Goal: Information Seeking & Learning: Learn about a topic

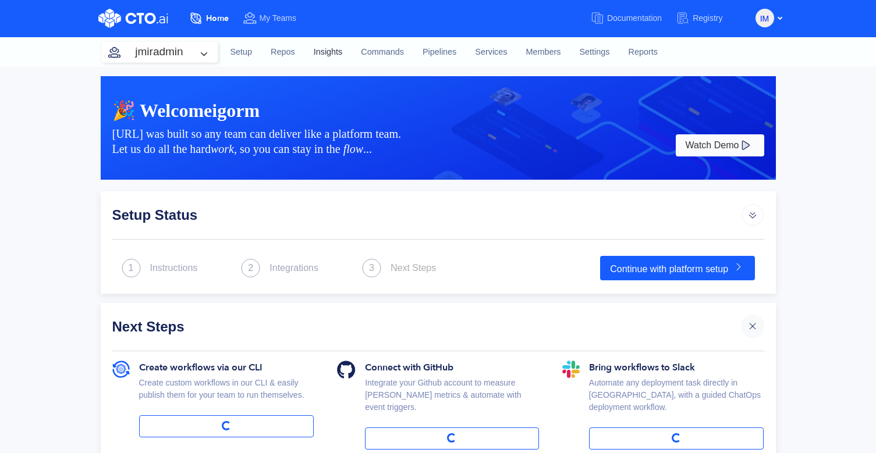
click at [320, 53] on link "Insights" at bounding box center [328, 52] width 48 height 31
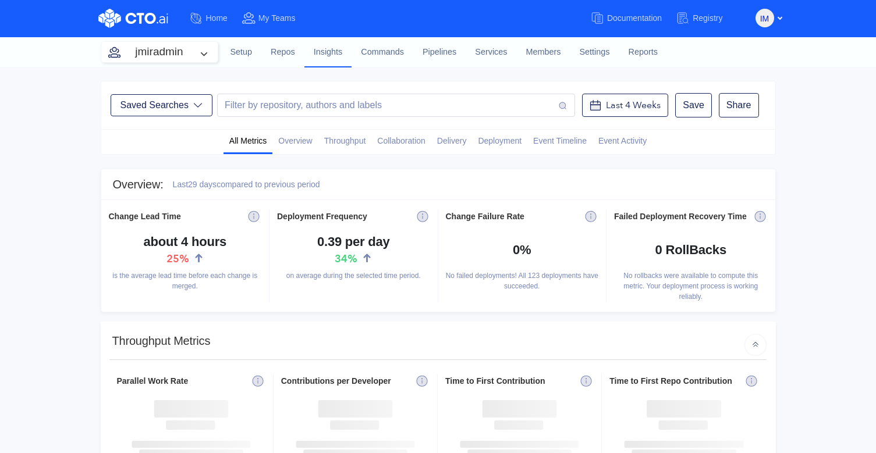
click at [439, 183] on div at bounding box center [541, 184] width 443 height 16
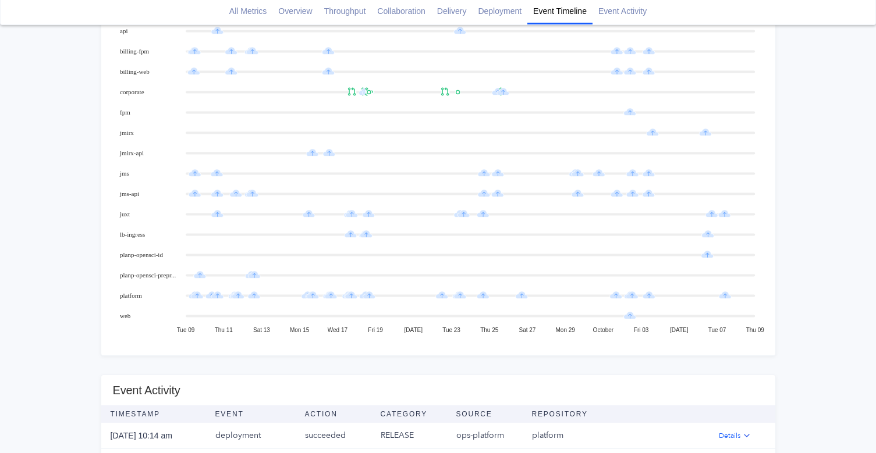
scroll to position [1205, 0]
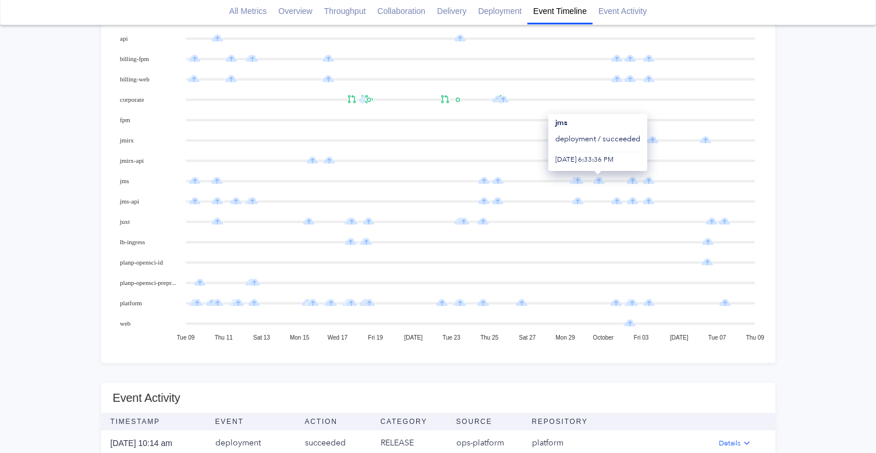
click at [598, 180] on icon at bounding box center [598, 181] width 4 height 5
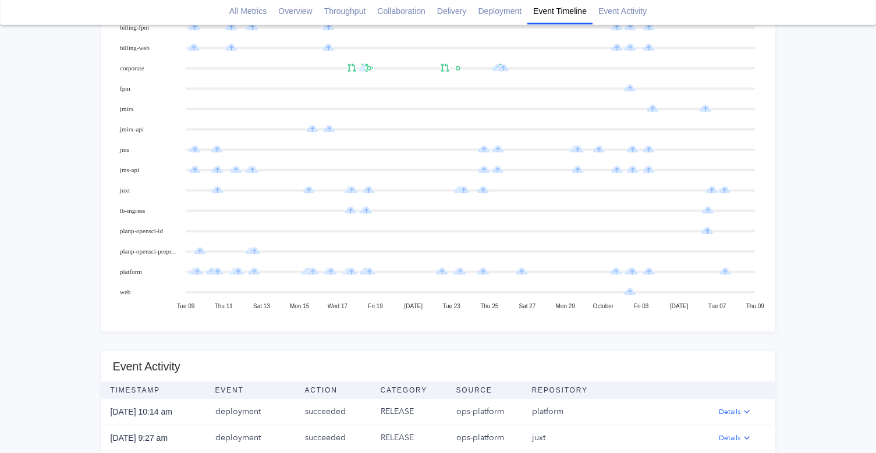
scroll to position [1235, 0]
click at [598, 148] on icon at bounding box center [598, 150] width 4 height 5
click at [599, 150] on icon at bounding box center [598, 151] width 12 height 8
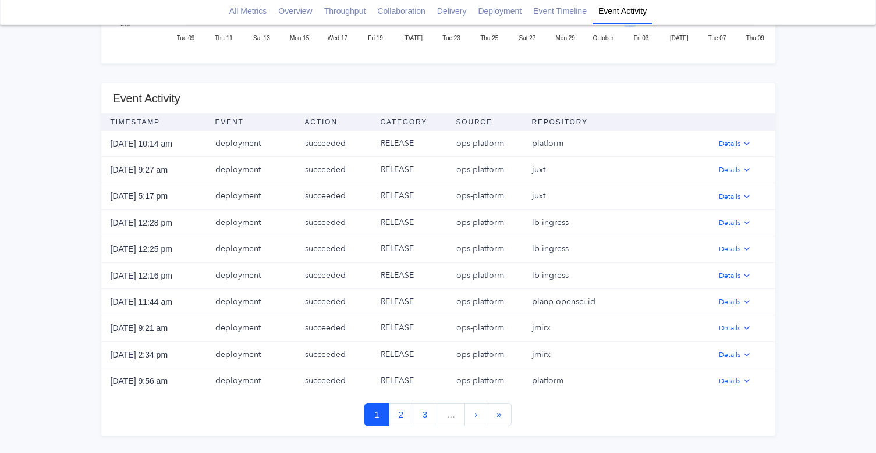
scroll to position [1493, 0]
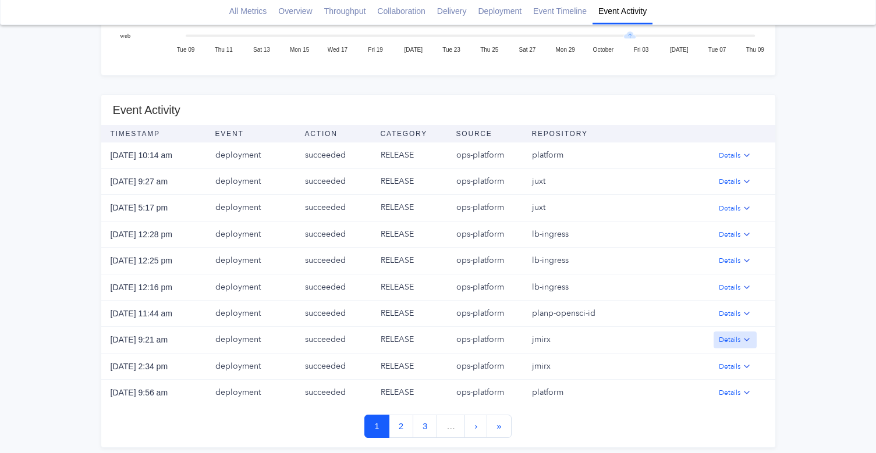
click at [745, 339] on img "button" at bounding box center [746, 339] width 9 height 9
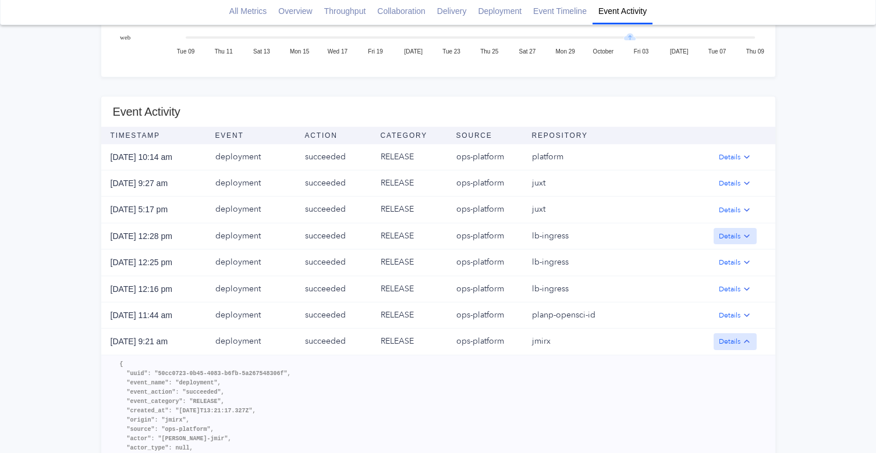
scroll to position [1491, 0]
click at [732, 157] on button "Details" at bounding box center [734, 158] width 43 height 16
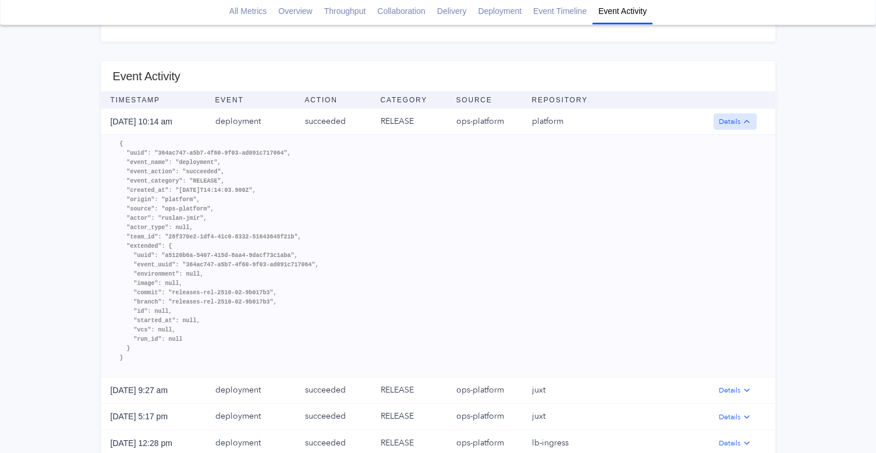
scroll to position [1527, 0]
click at [746, 124] on img "button" at bounding box center [746, 120] width 9 height 9
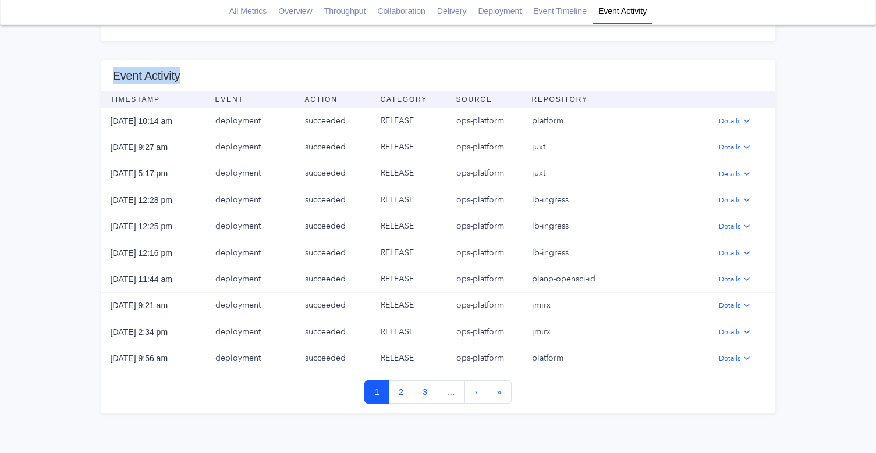
drag, startPoint x: 111, startPoint y: 72, endPoint x: 205, endPoint y: 72, distance: 94.2
click at [205, 72] on h3 "Event Activity" at bounding box center [439, 76] width 671 height 30
copy h3 "Event Activity"
click at [343, 69] on h3 "Event Activity" at bounding box center [439, 76] width 671 height 30
